Goal: Check status

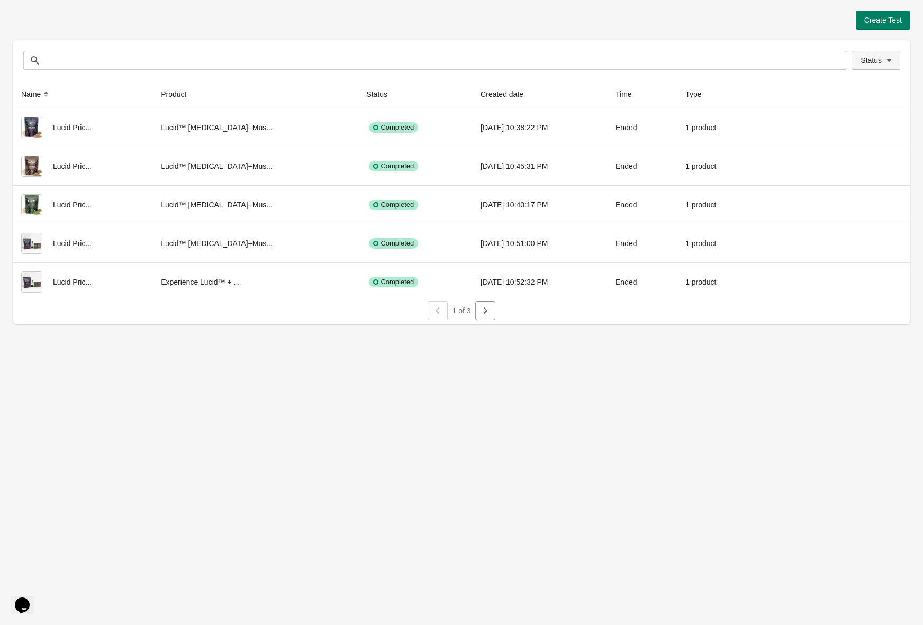
click at [873, 60] on span "Status" at bounding box center [870, 60] width 21 height 8
click at [841, 90] on span at bounding box center [844, 89] width 10 height 10
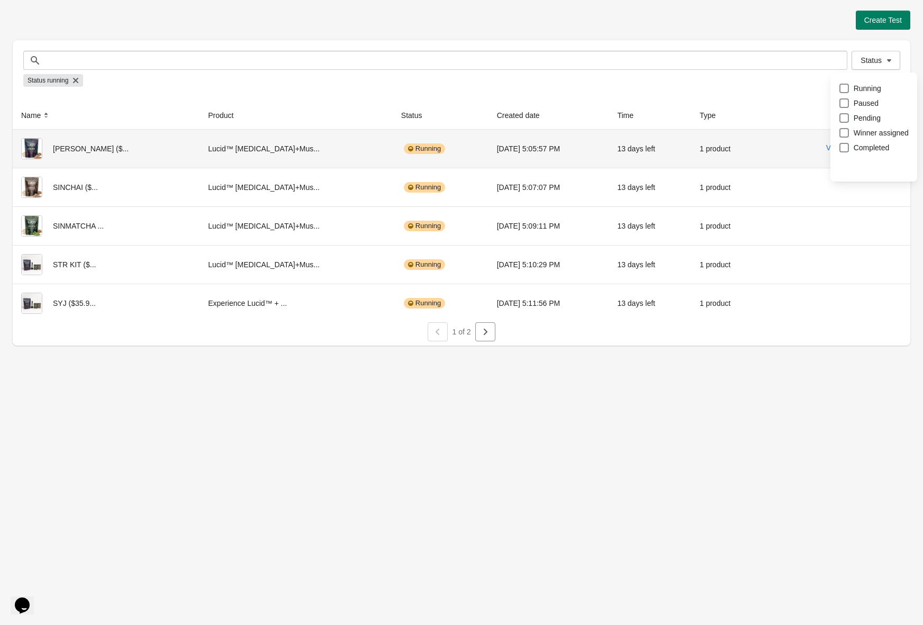
click at [771, 146] on div "View results" at bounding box center [836, 147] width 130 height 19
click at [838, 146] on button "View results" at bounding box center [846, 147] width 40 height 8
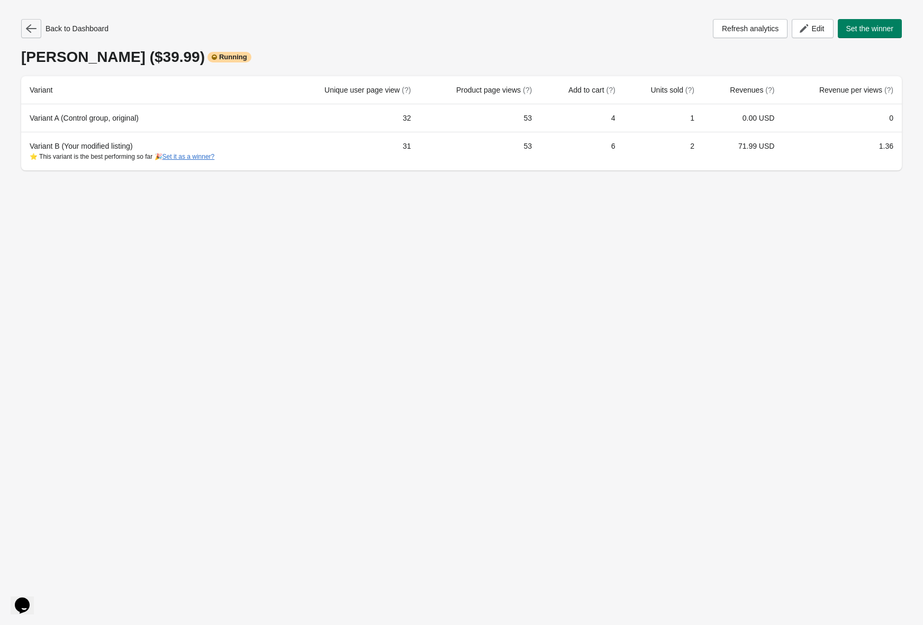
click at [34, 28] on icon "button" at bounding box center [31, 28] width 11 height 8
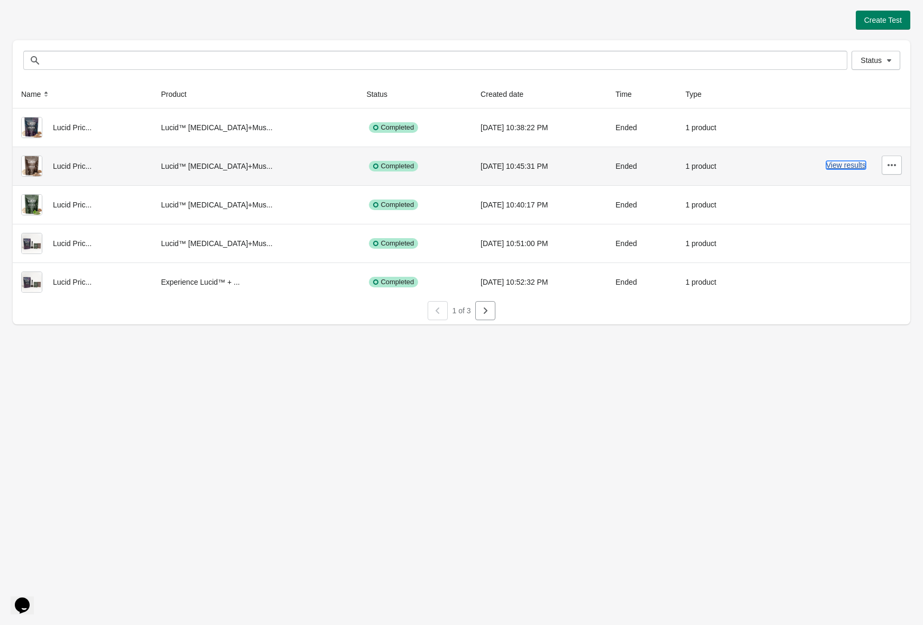
click at [830, 163] on button "View results" at bounding box center [846, 165] width 40 height 8
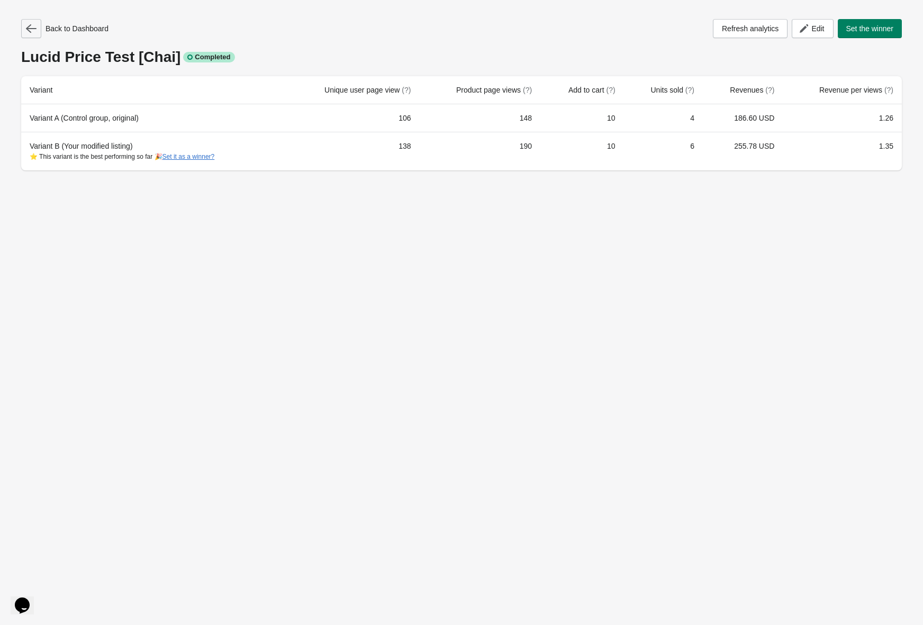
click at [30, 28] on icon "button" at bounding box center [31, 28] width 11 height 11
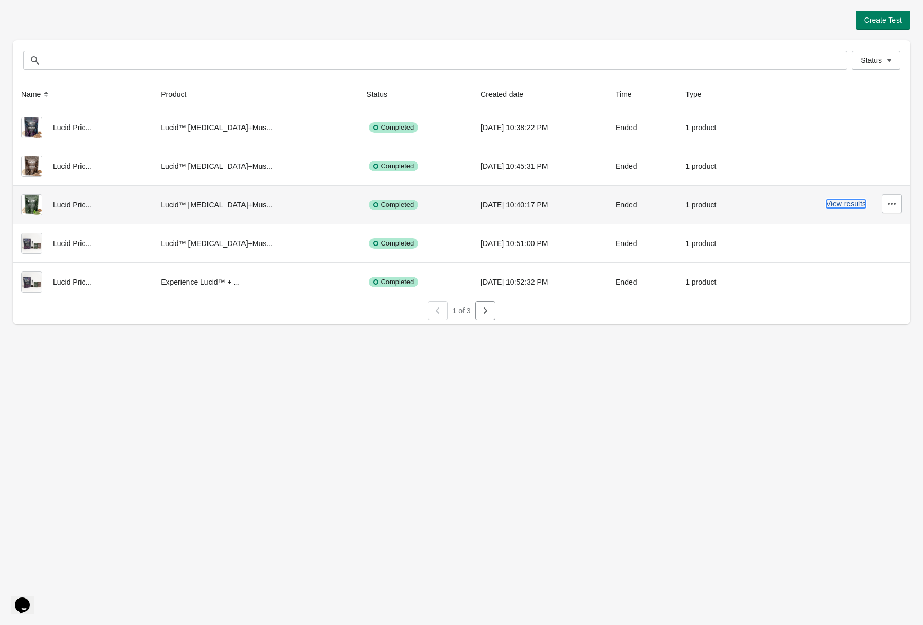
click at [845, 204] on button "View results" at bounding box center [846, 203] width 40 height 8
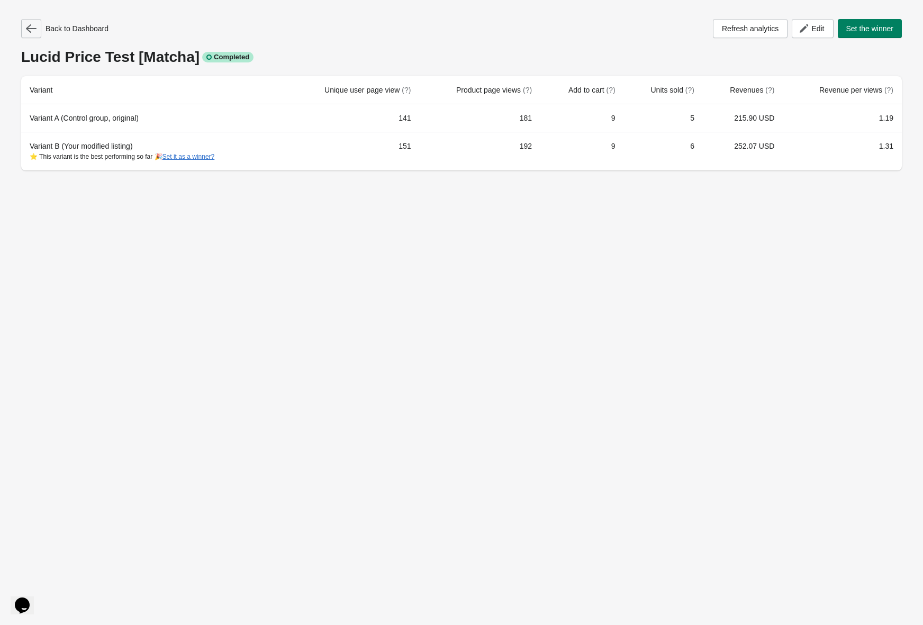
click at [31, 28] on icon "button" at bounding box center [31, 28] width 11 height 8
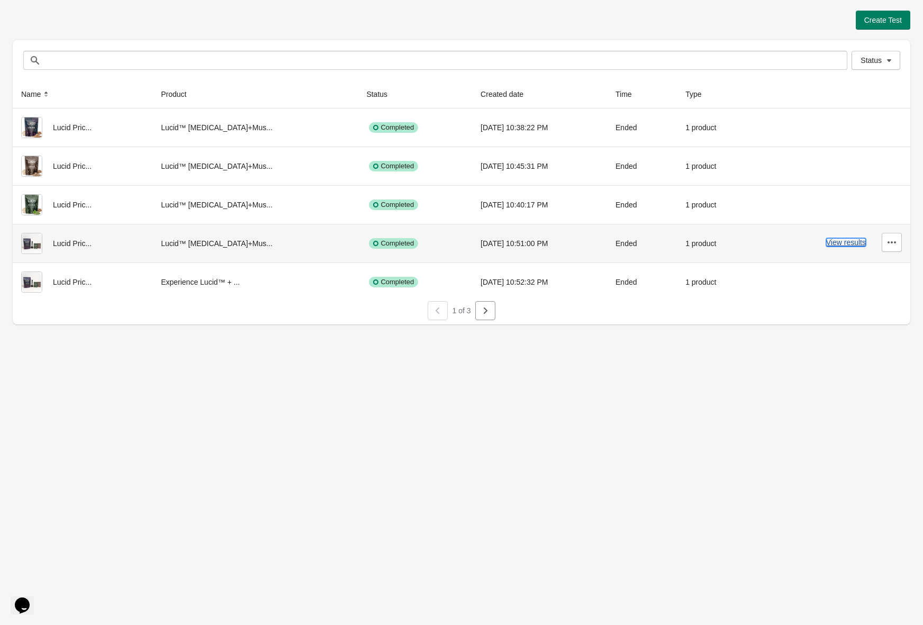
click at [848, 242] on button "View results" at bounding box center [846, 242] width 40 height 8
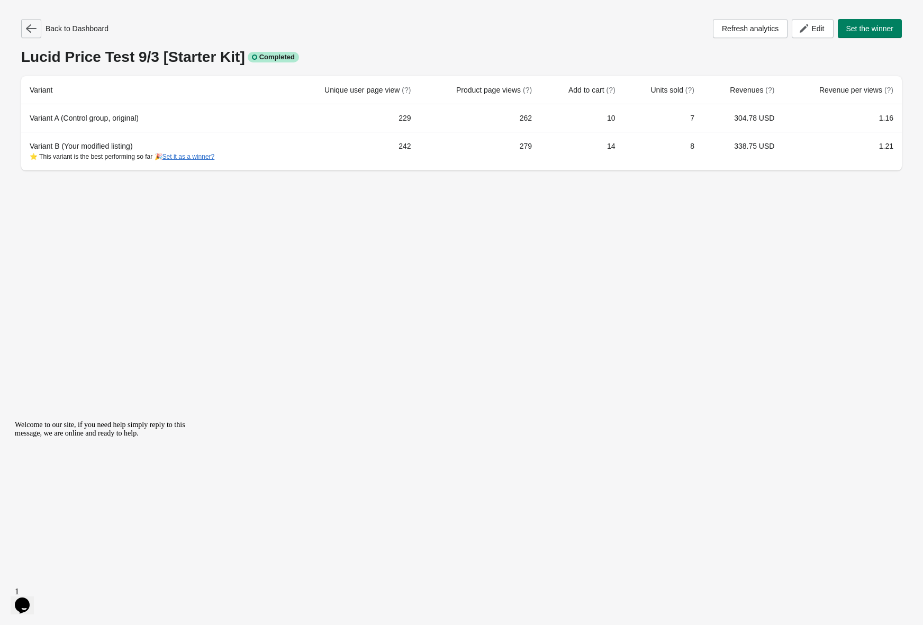
click at [35, 26] on icon "button" at bounding box center [31, 28] width 11 height 11
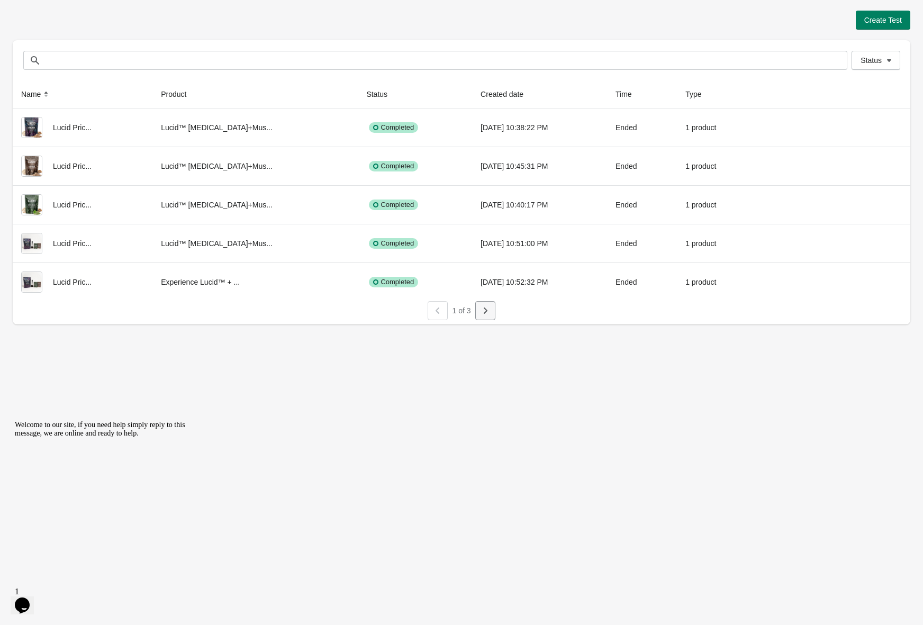
click at [489, 313] on icon "button" at bounding box center [485, 310] width 11 height 11
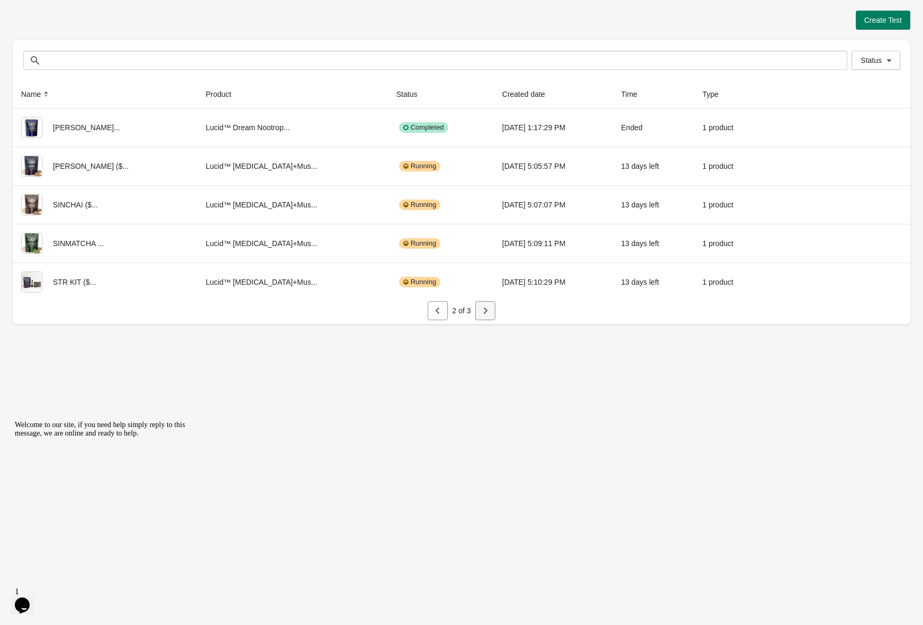
click at [489, 313] on icon "button" at bounding box center [485, 310] width 11 height 11
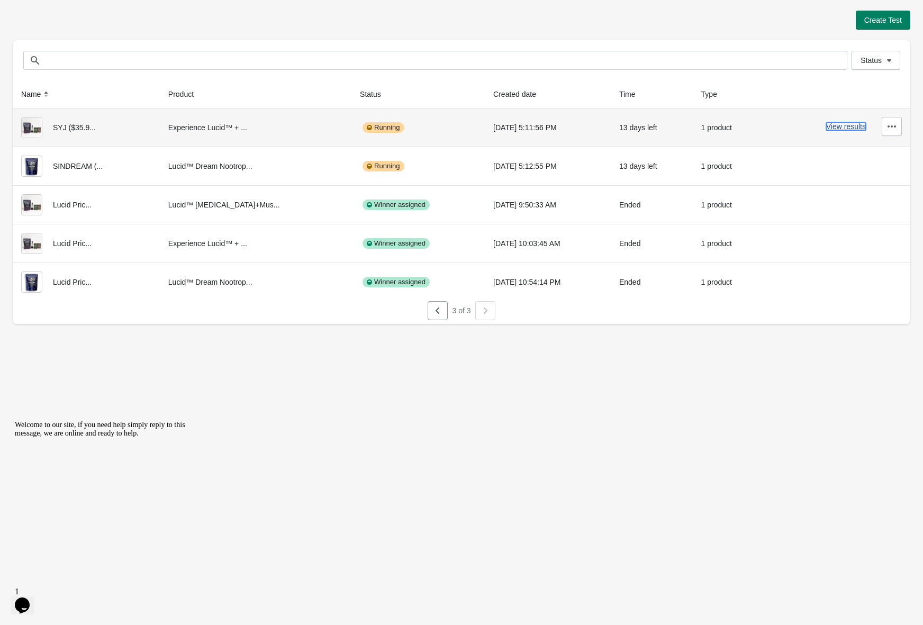
click at [841, 126] on button "View results" at bounding box center [846, 126] width 40 height 8
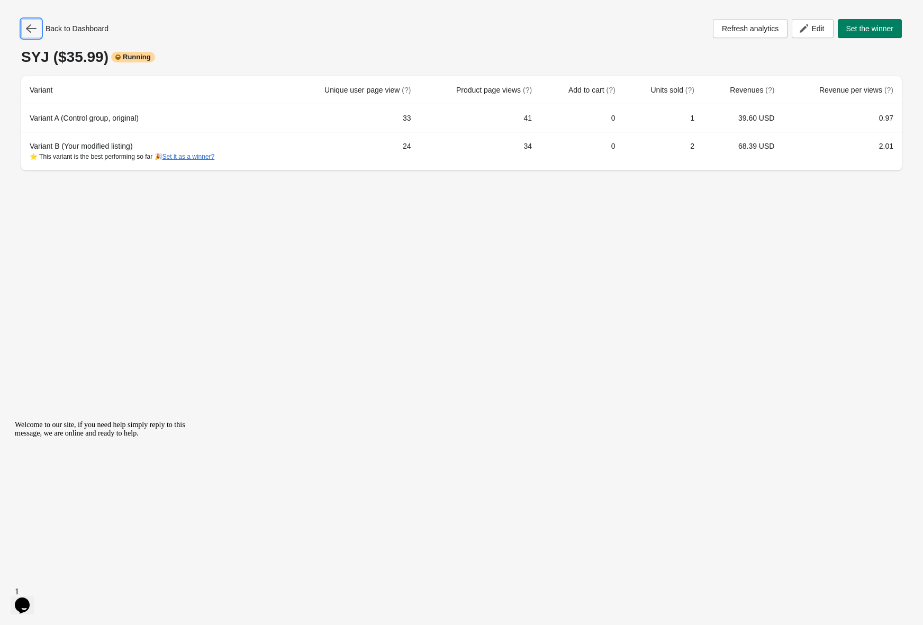
click at [31, 30] on icon "button" at bounding box center [31, 28] width 11 height 11
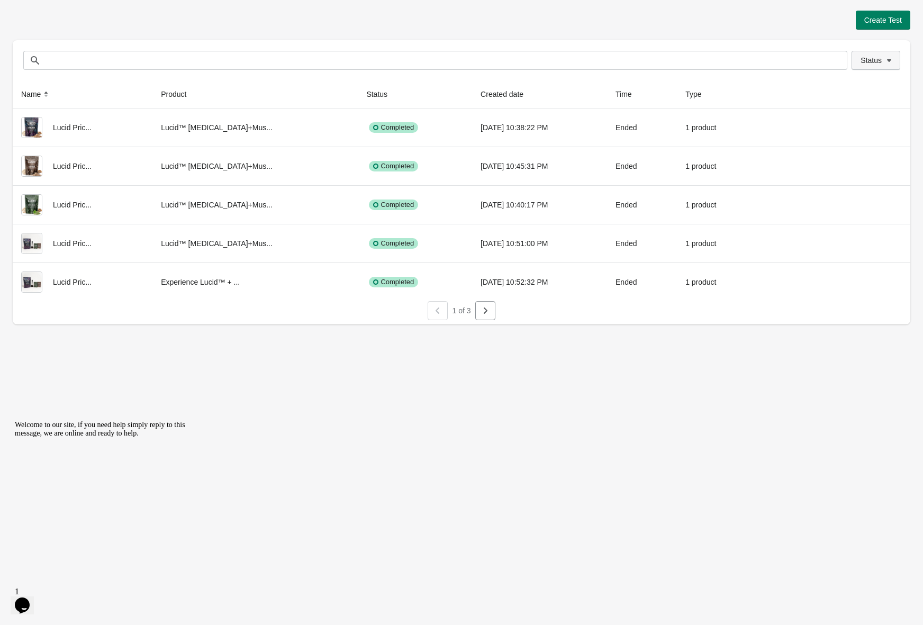
click at [879, 63] on span "Status" at bounding box center [870, 60] width 21 height 8
click at [869, 83] on span "Running" at bounding box center [867, 88] width 28 height 11
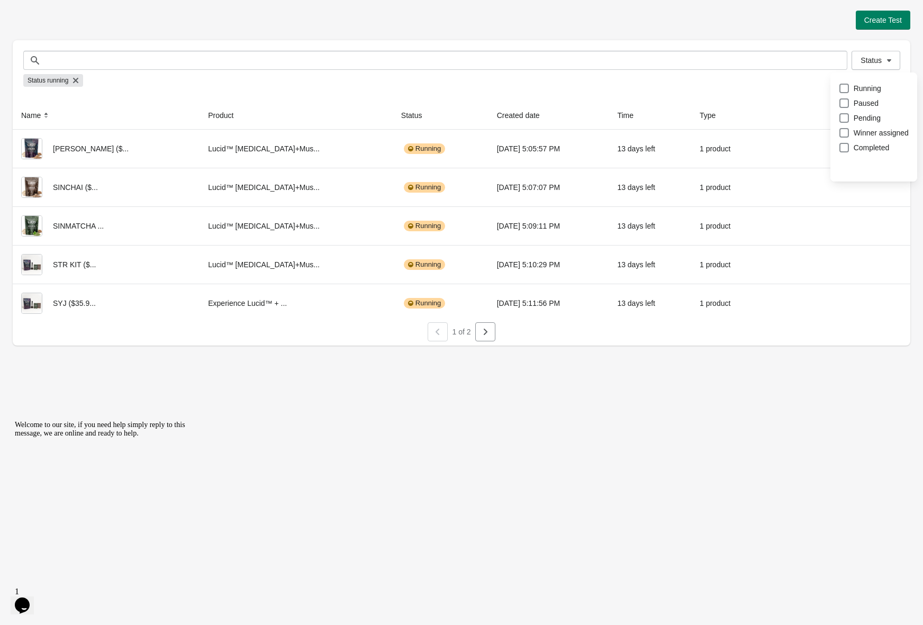
click at [486, 34] on div "Create Test Status Status Status running Name Product Status Created date Time …" at bounding box center [461, 178] width 897 height 335
click at [245, 6] on div "Create Test Status Status Status running Name Product Status Created date Time …" at bounding box center [461, 175] width 897 height 350
